Goal: Navigation & Orientation: Find specific page/section

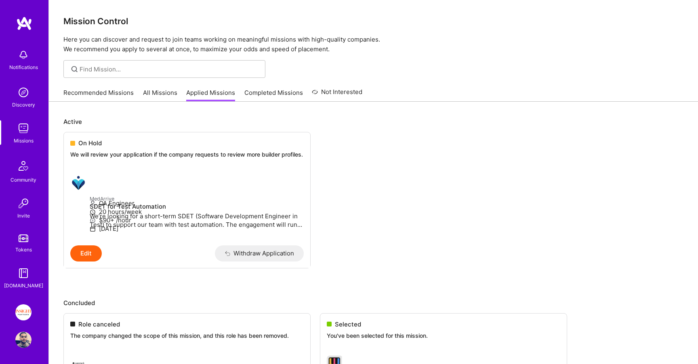
click at [106, 93] on link "Recommended Missions" at bounding box center [98, 94] width 70 height 13
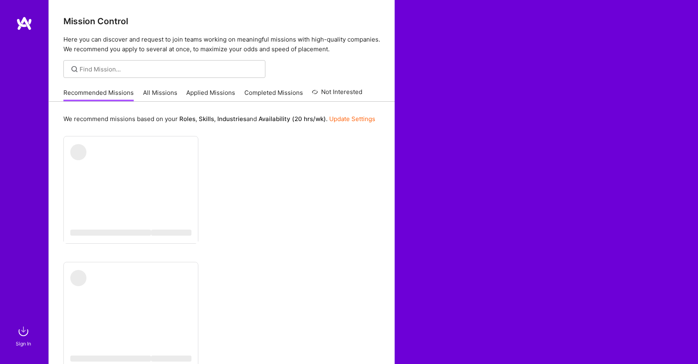
click at [204, 92] on link "Applied Missions" at bounding box center [210, 94] width 49 height 13
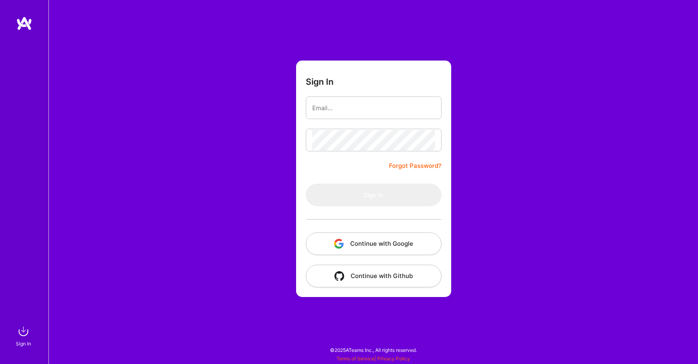
click at [21, 339] on img at bounding box center [23, 331] width 16 height 16
click at [363, 252] on button "Continue with Google" at bounding box center [374, 244] width 136 height 23
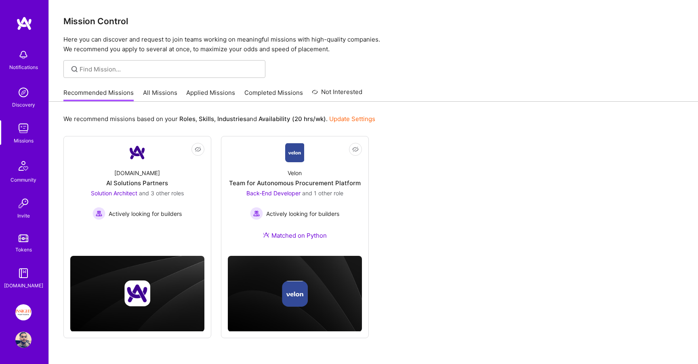
click at [159, 93] on link "All Missions" at bounding box center [160, 94] width 34 height 13
